Goal: Check status: Check status

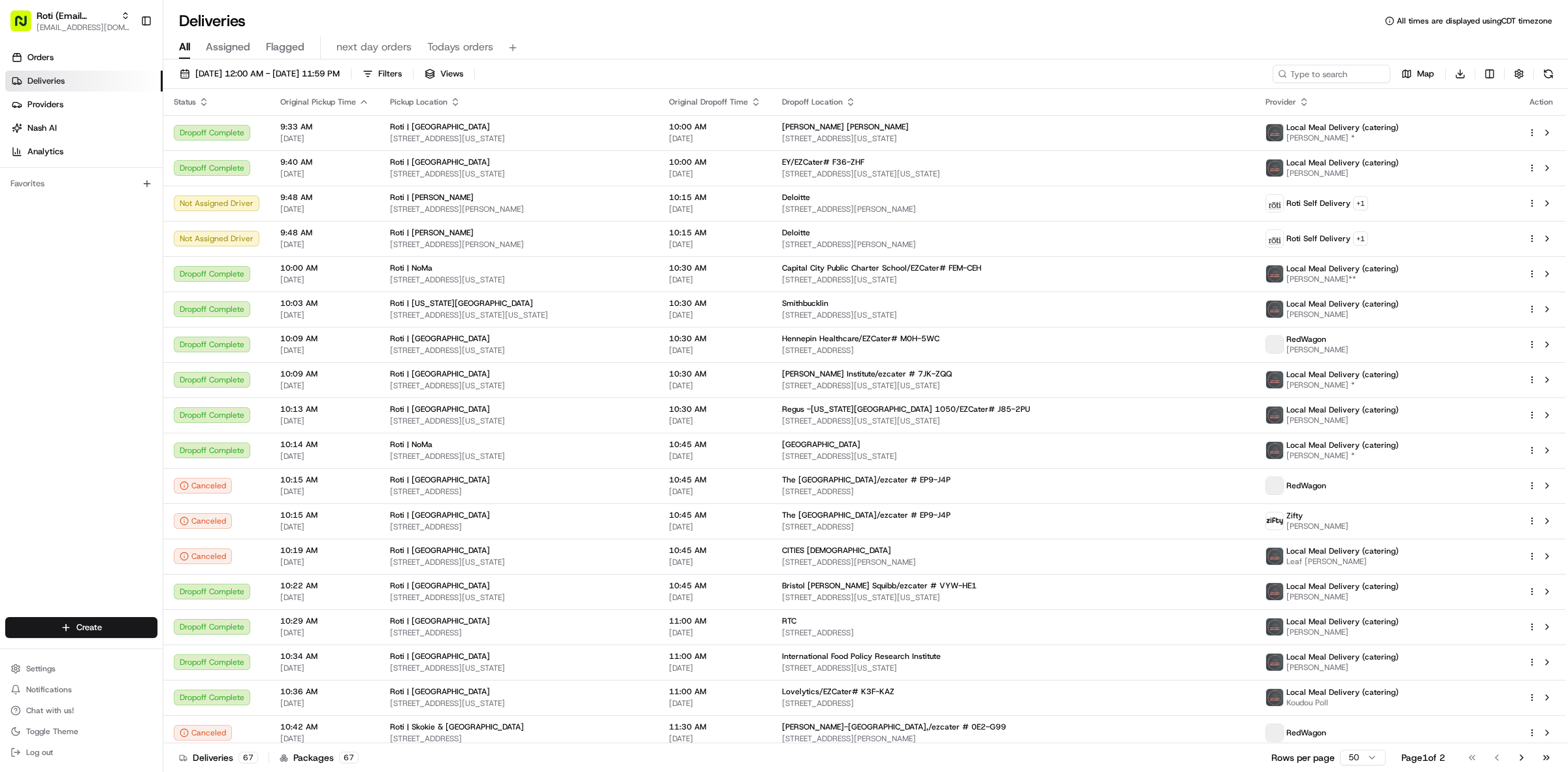
click at [435, 33] on div "All Assigned Flagged next day orders Todays orders" at bounding box center [866, 46] width 1404 height 29
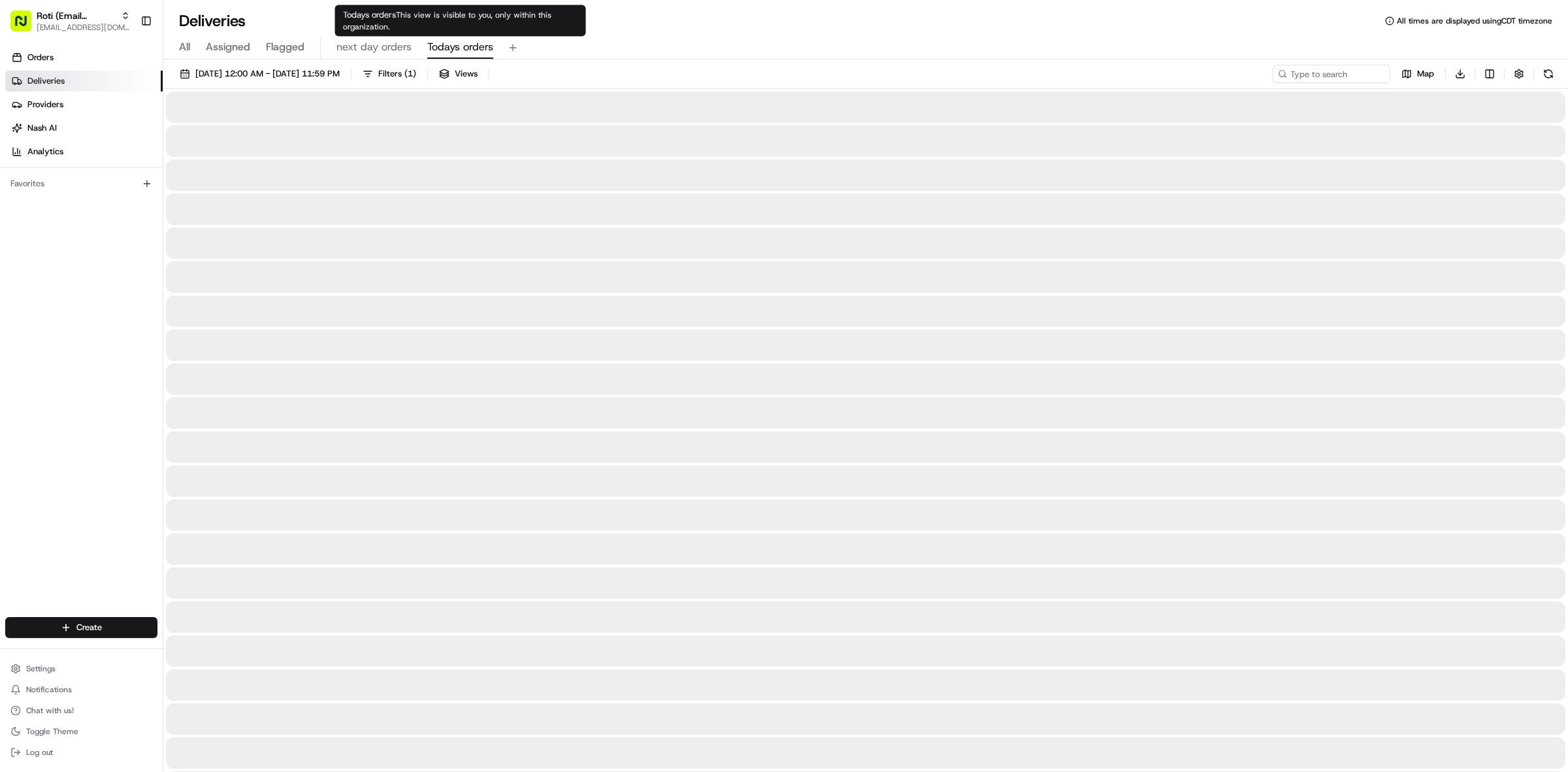
click at [435, 39] on span "Todays orders" at bounding box center [460, 47] width 66 height 15
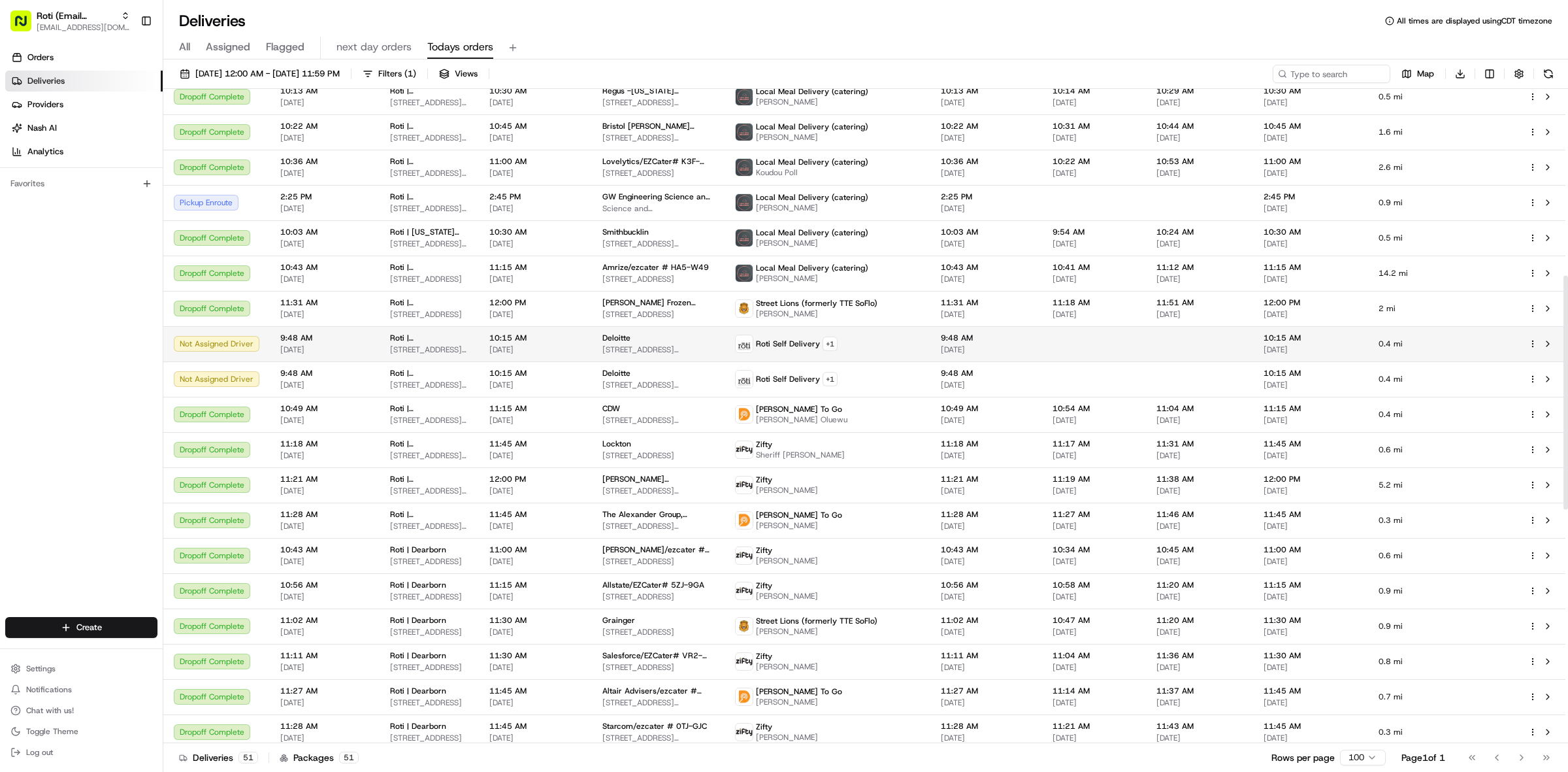
scroll to position [522, 0]
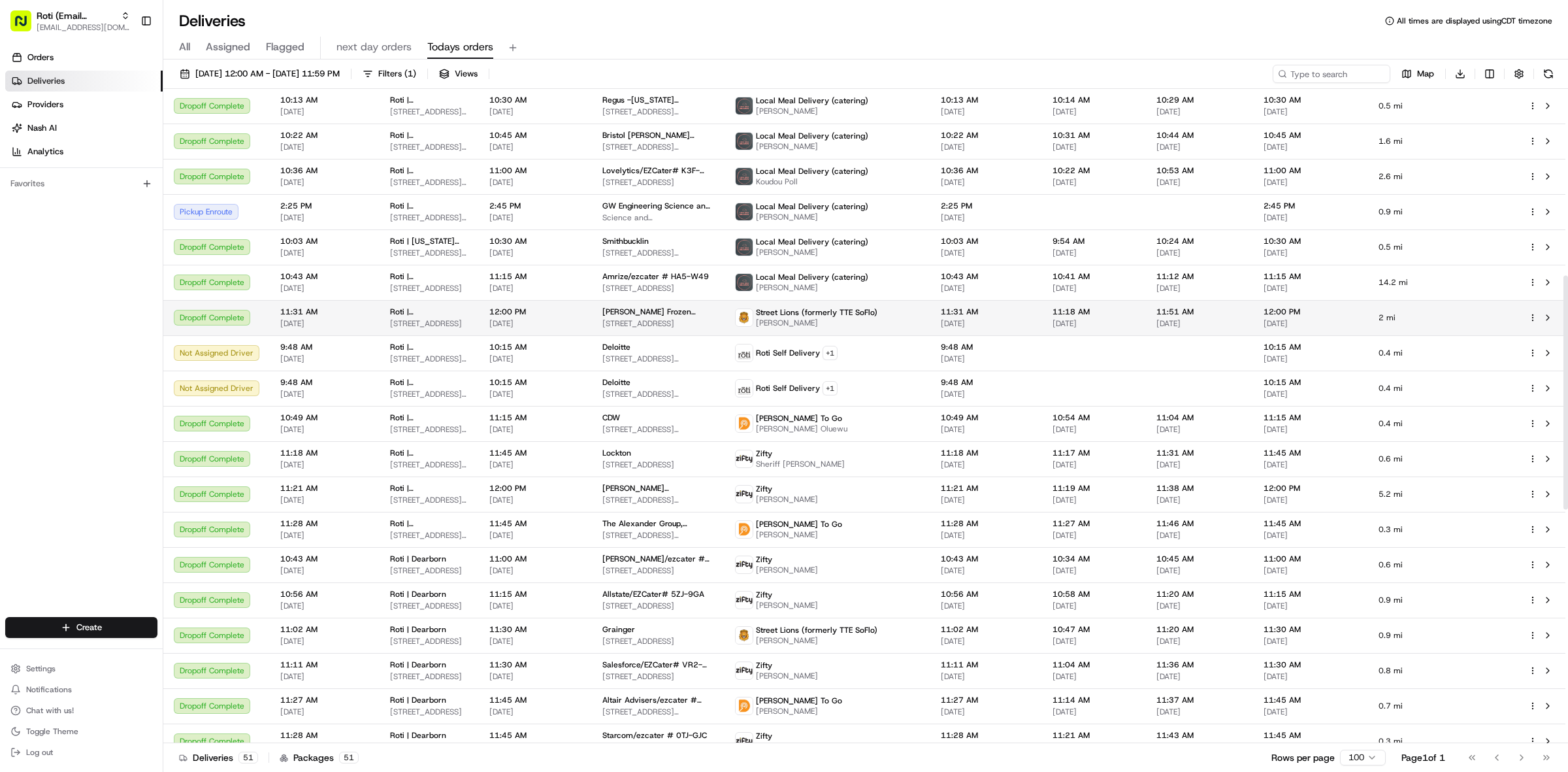
click at [635, 318] on span "[STREET_ADDRESS]" at bounding box center [657, 323] width 111 height 10
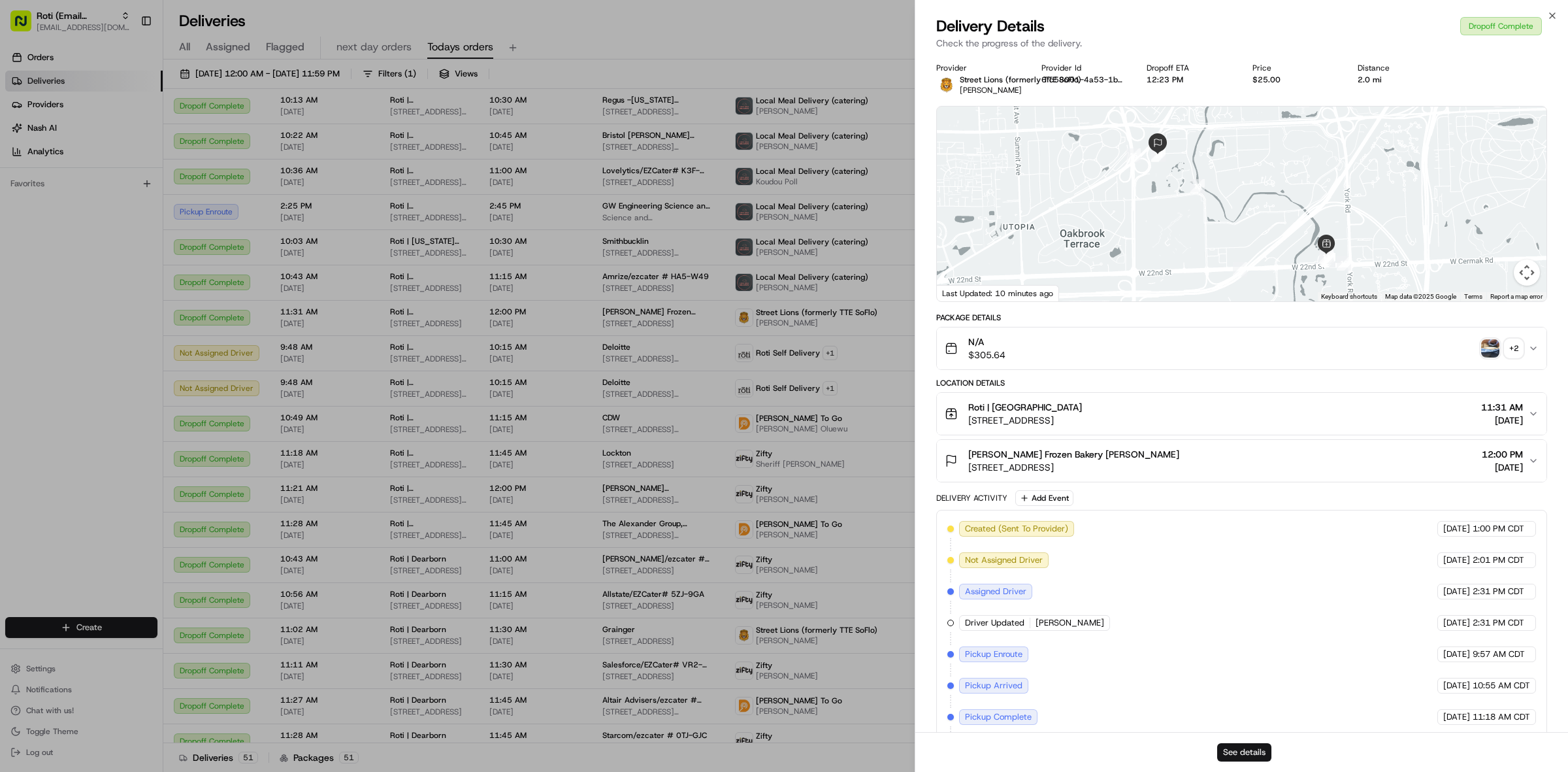
click at [1258, 743] on button "See details" at bounding box center [1244, 752] width 54 height 18
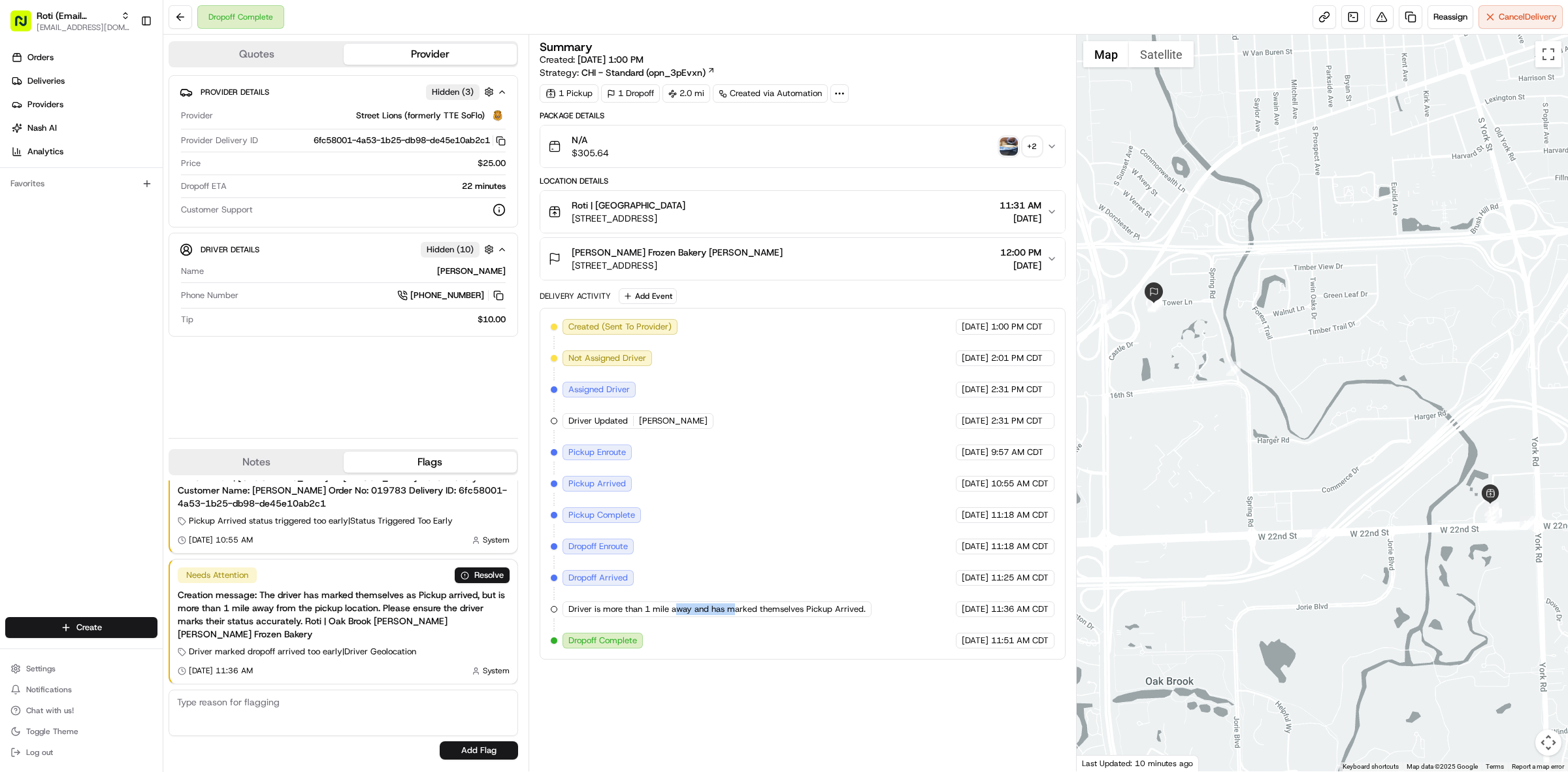
drag, startPoint x: 679, startPoint y: 616, endPoint x: 733, endPoint y: 625, distance: 54.7
click at [733, 625] on div "Created (Sent To Provider) Street Lions (formerly TTE SoFlo) [DATE] 1:00 PM CDT…" at bounding box center [802, 484] width 503 height 329
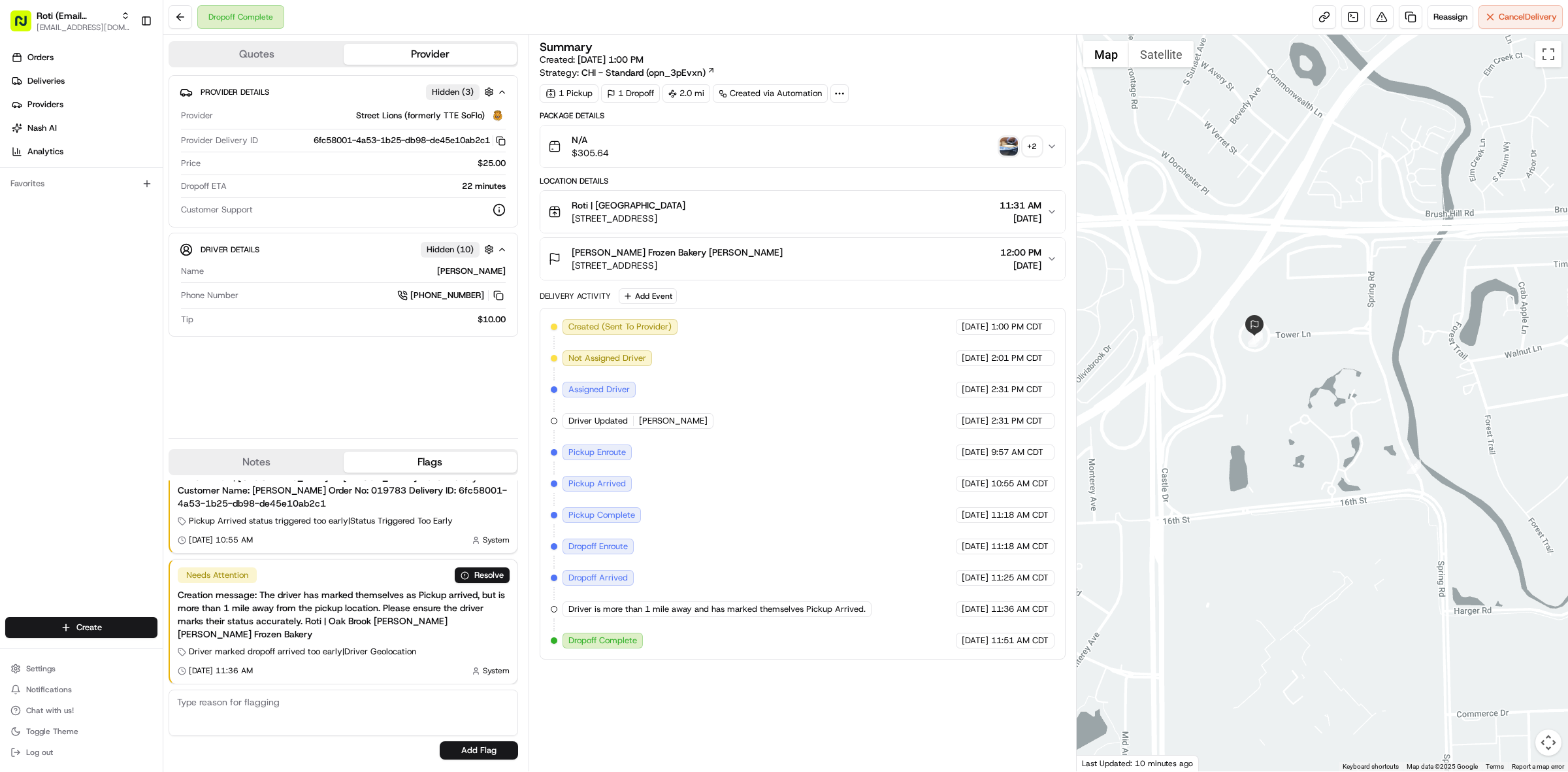
drag, startPoint x: 1200, startPoint y: 314, endPoint x: 1403, endPoint y: 384, distance: 214.7
click at [1403, 384] on div at bounding box center [1322, 403] width 492 height 737
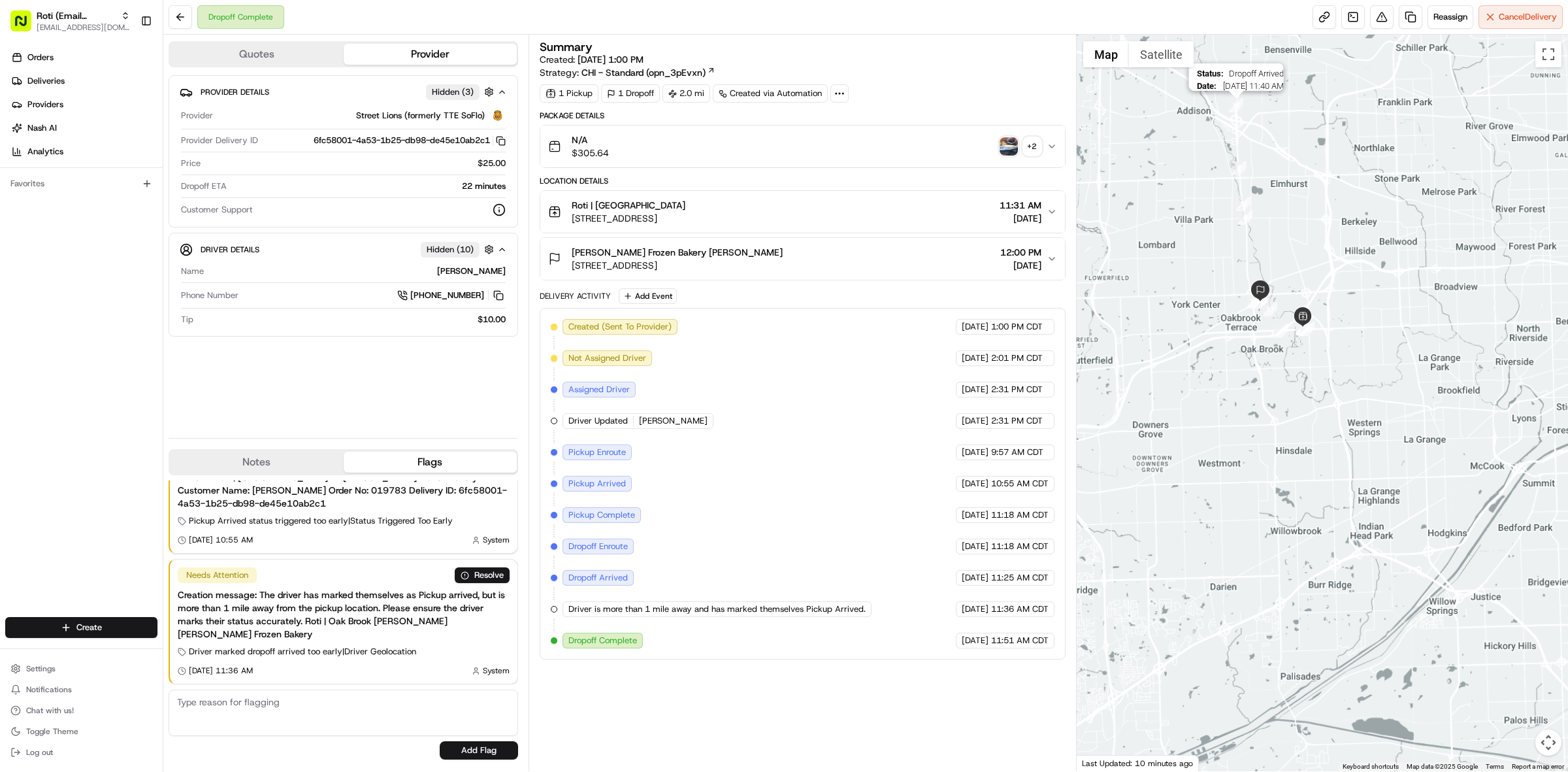
click at [1297, 278] on div "Status : Dropoff Arrived Date : [DATE] 11:40 AM" at bounding box center [1322, 403] width 492 height 737
drag, startPoint x: 1311, startPoint y: 211, endPoint x: 1353, endPoint y: 391, distance: 184.8
click at [1354, 399] on div at bounding box center [1322, 403] width 492 height 737
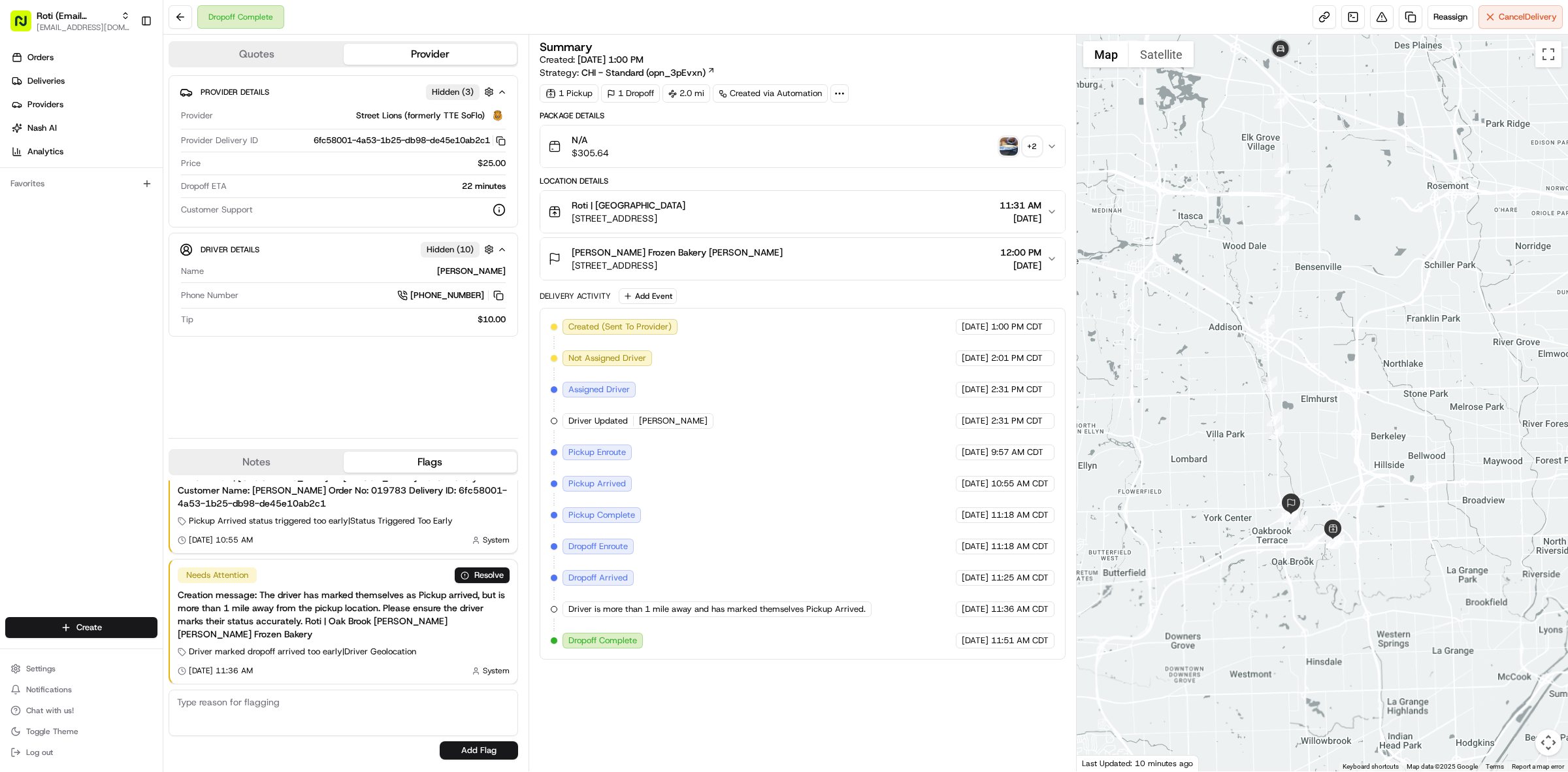
drag, startPoint x: 1351, startPoint y: 209, endPoint x: 1367, endPoint y: 432, distance: 223.6
click at [1375, 436] on div at bounding box center [1322, 403] width 492 height 737
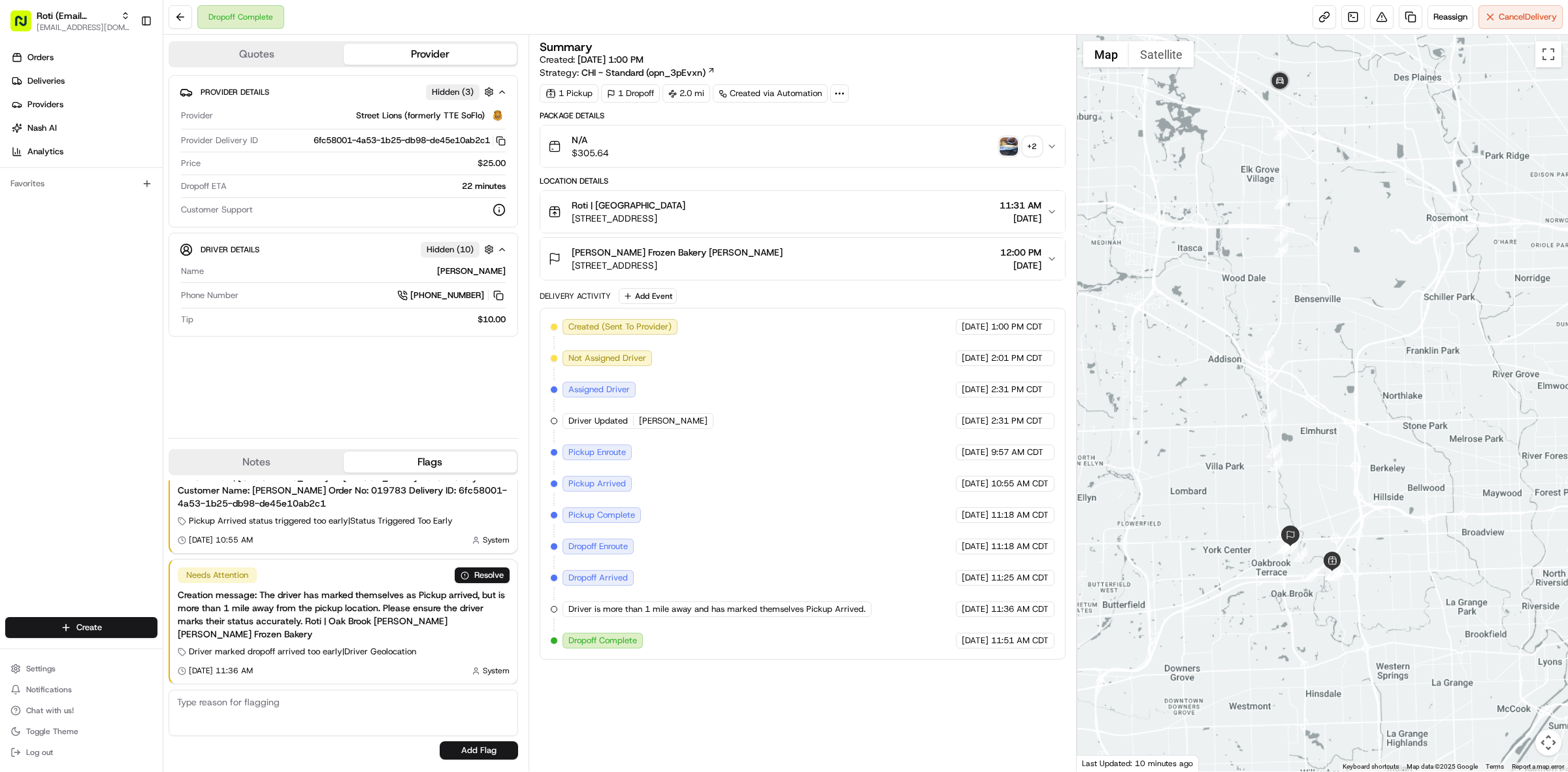
drag, startPoint x: 1285, startPoint y: 85, endPoint x: 1317, endPoint y: 184, distance: 104.0
click at [1317, 184] on div at bounding box center [1322, 403] width 492 height 737
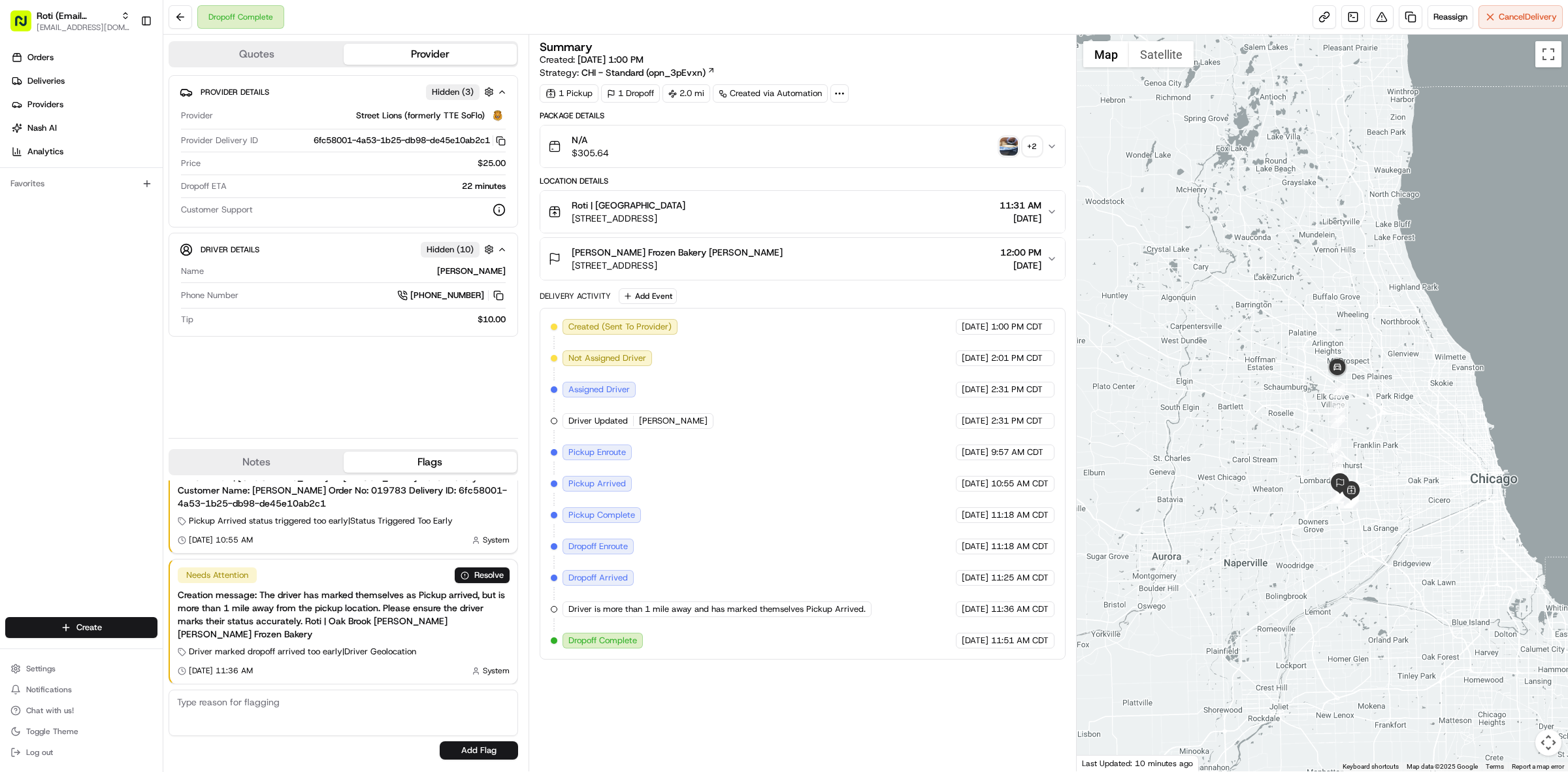
drag, startPoint x: 1346, startPoint y: 351, endPoint x: 1367, endPoint y: 393, distance: 47.0
click at [1367, 393] on div at bounding box center [1322, 403] width 492 height 737
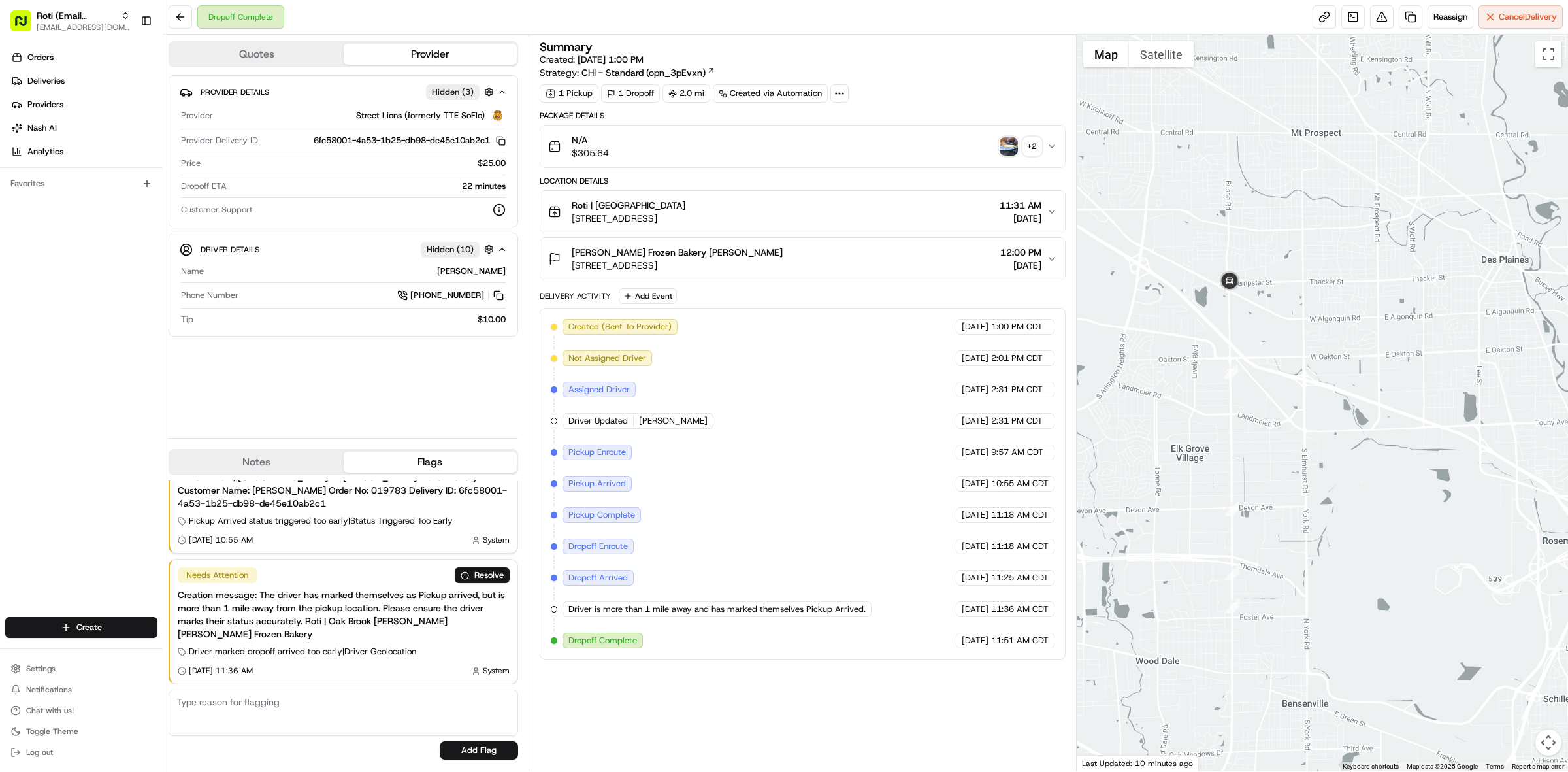
drag, startPoint x: 1285, startPoint y: 404, endPoint x: 1321, endPoint y: 433, distance: 46.2
click at [1321, 433] on div at bounding box center [1322, 403] width 492 height 737
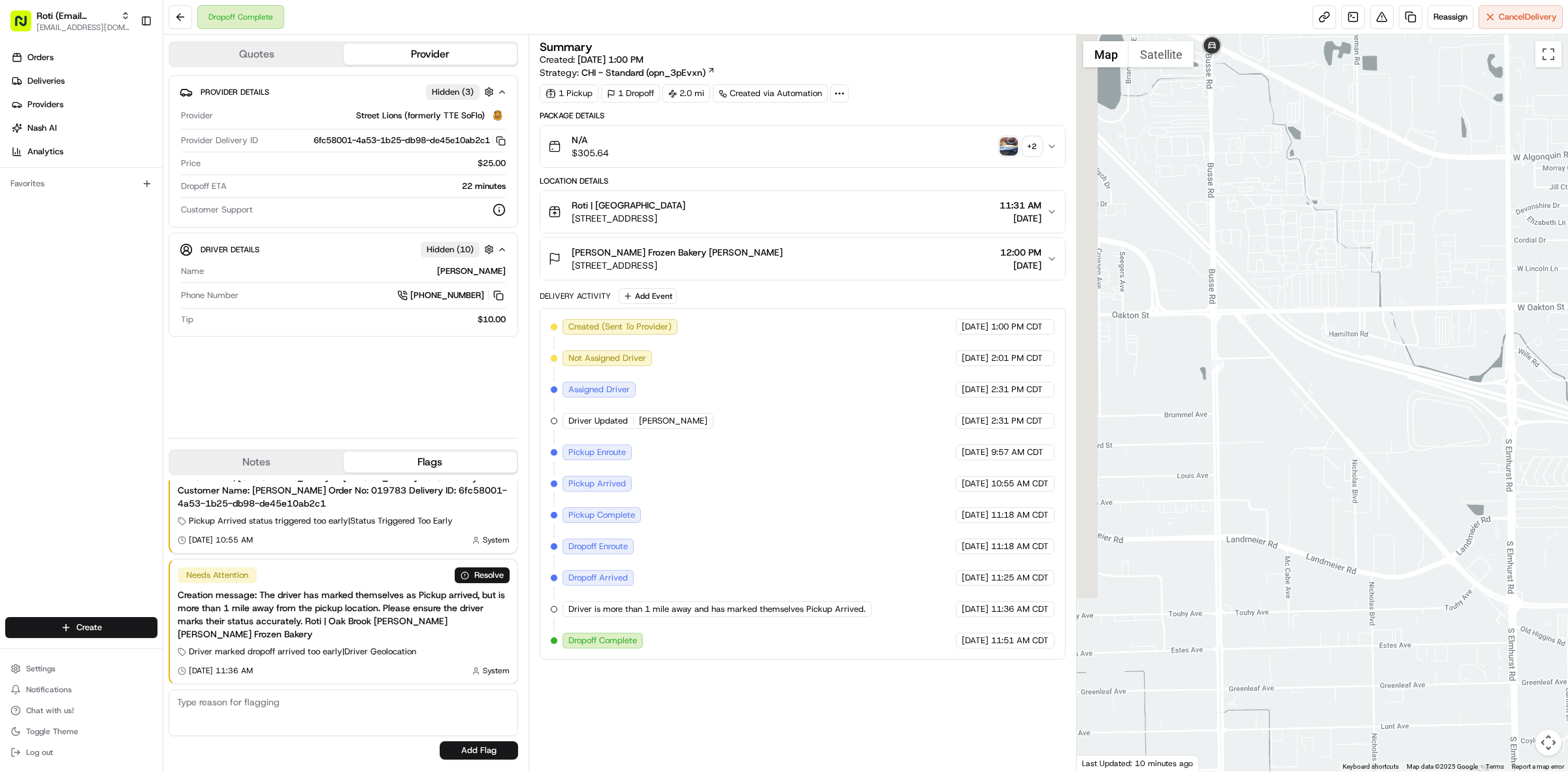
drag, startPoint x: 1239, startPoint y: 366, endPoint x: 1408, endPoint y: 500, distance: 215.7
click at [1408, 500] on div at bounding box center [1322, 403] width 492 height 737
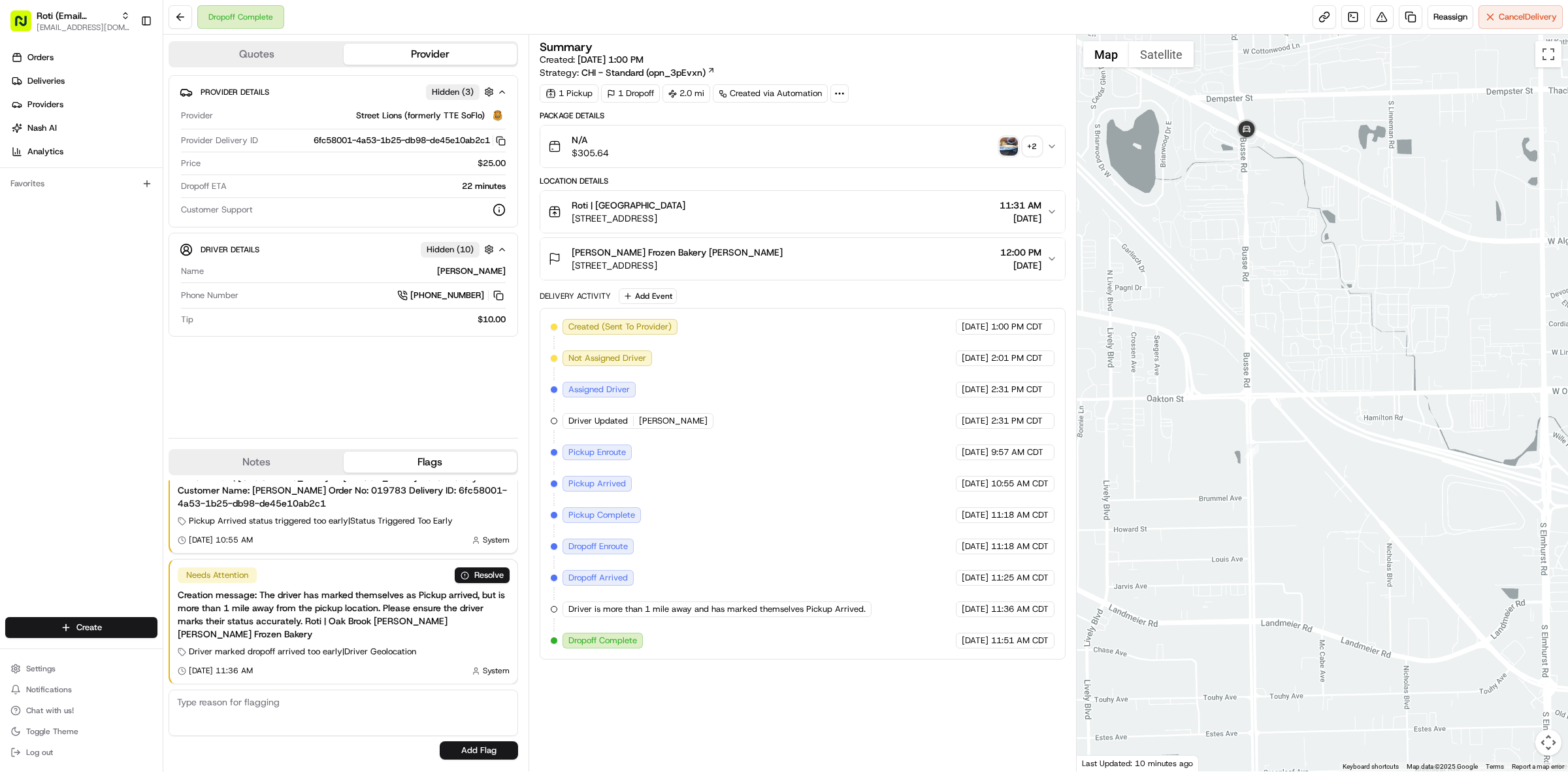
drag, startPoint x: 1261, startPoint y: 293, endPoint x: 1333, endPoint y: 453, distance: 175.5
click at [1333, 453] on div at bounding box center [1322, 403] width 492 height 737
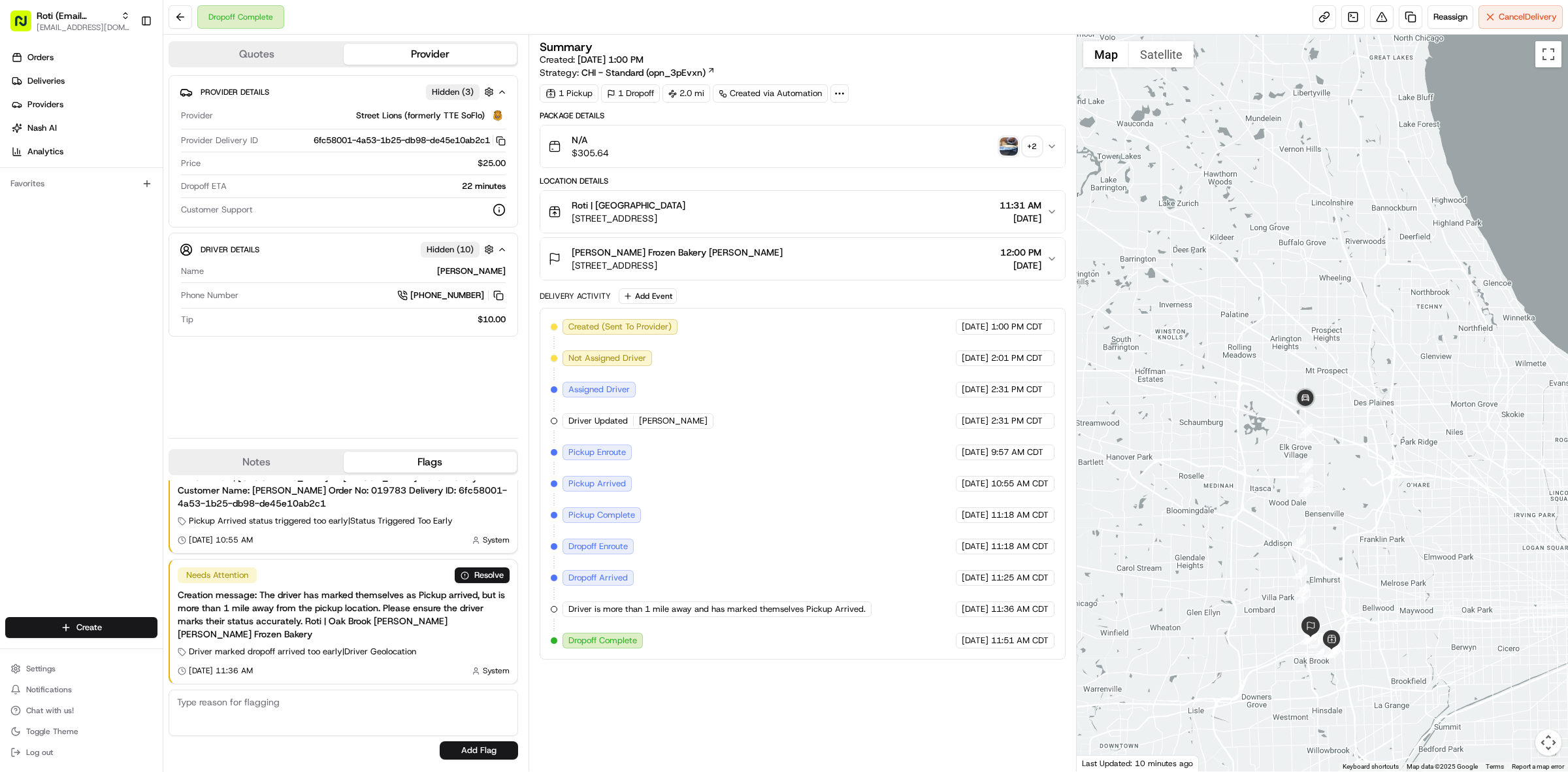
drag, startPoint x: 1343, startPoint y: 547, endPoint x: 1302, endPoint y: 440, distance: 114.6
click at [1302, 440] on div at bounding box center [1322, 403] width 492 height 737
